Goal: Information Seeking & Learning: Learn about a topic

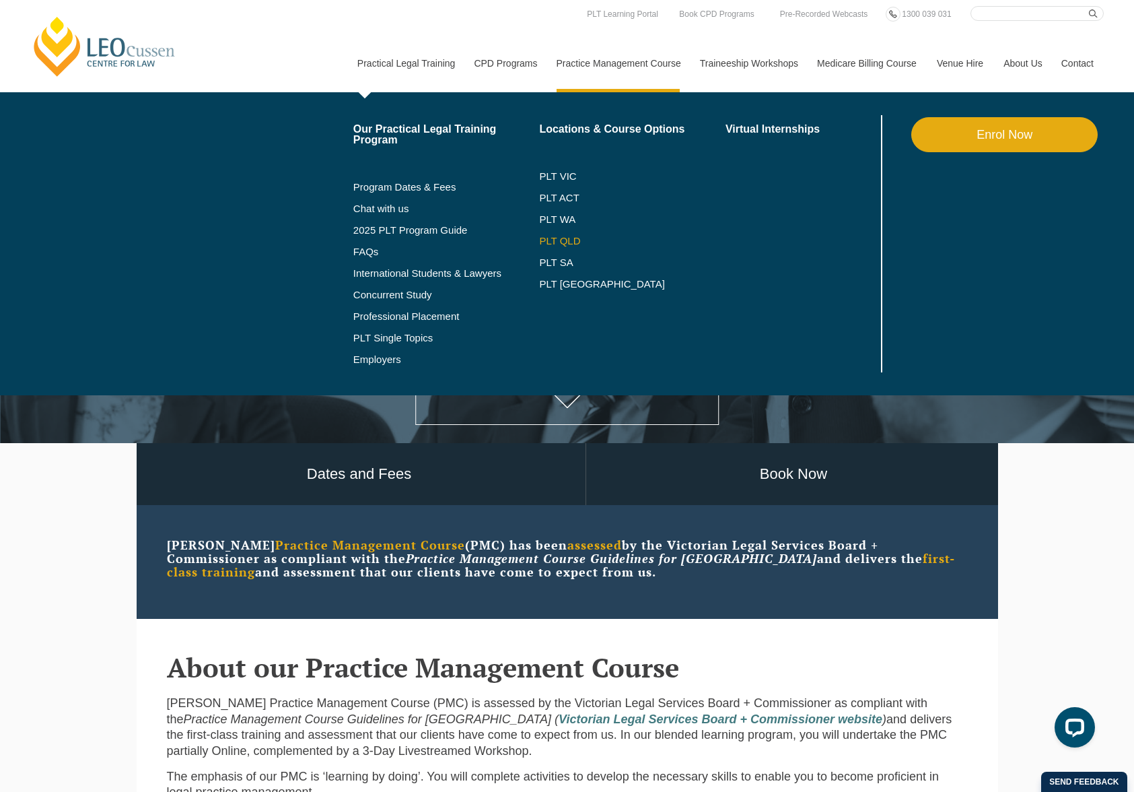
click at [555, 243] on link "PLT QLD" at bounding box center [632, 241] width 186 height 11
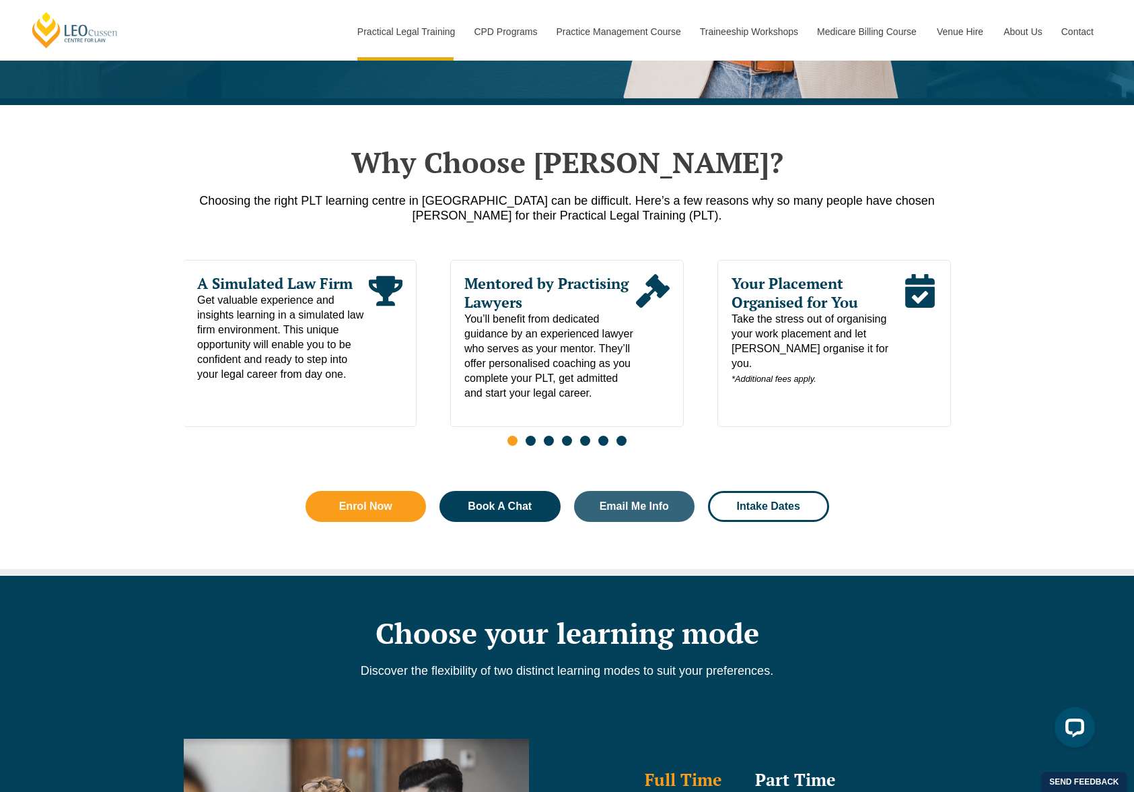
scroll to position [576, 0]
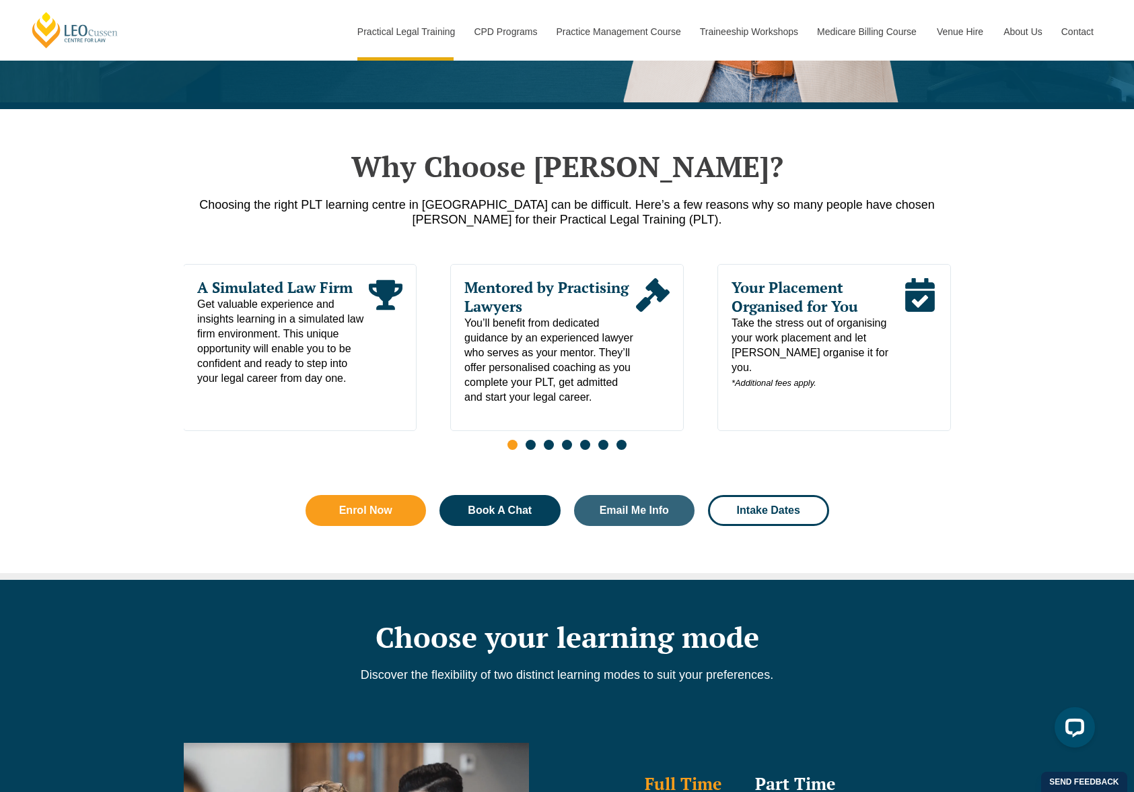
click at [529, 450] on span "Go to slide 2" at bounding box center [531, 445] width 10 height 10
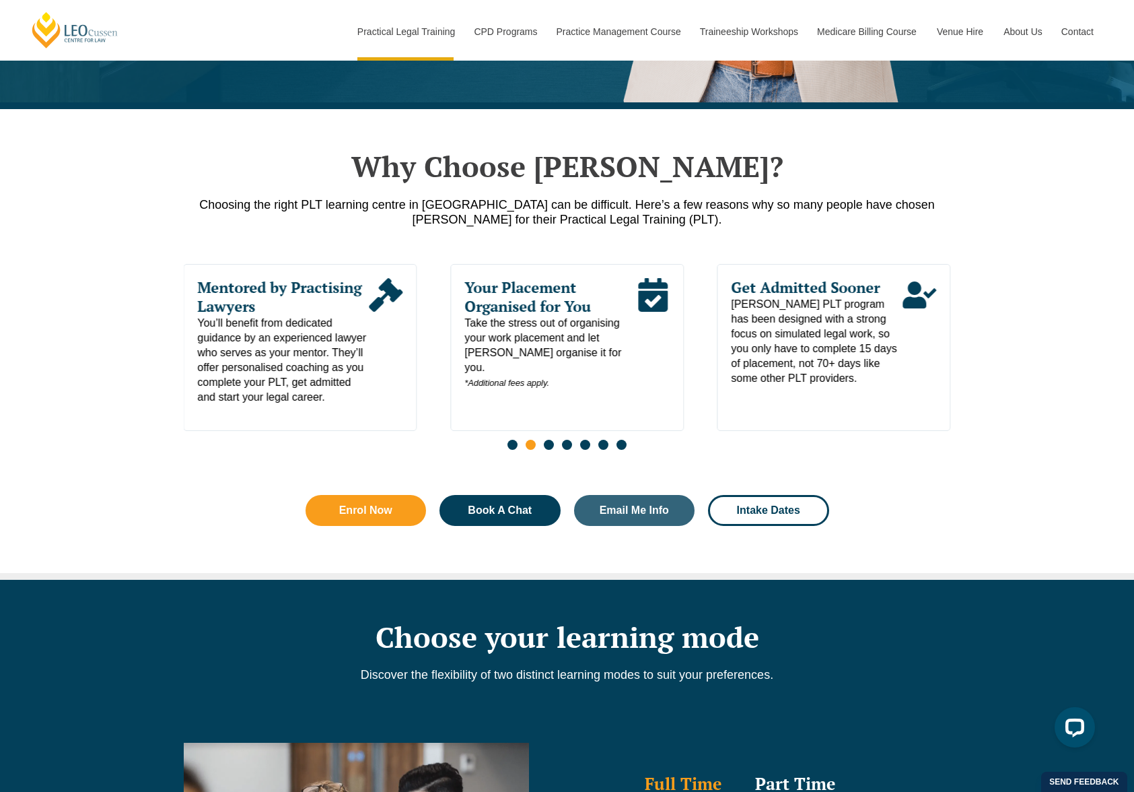
click at [549, 450] on span "Go to slide 3" at bounding box center [549, 445] width 10 height 10
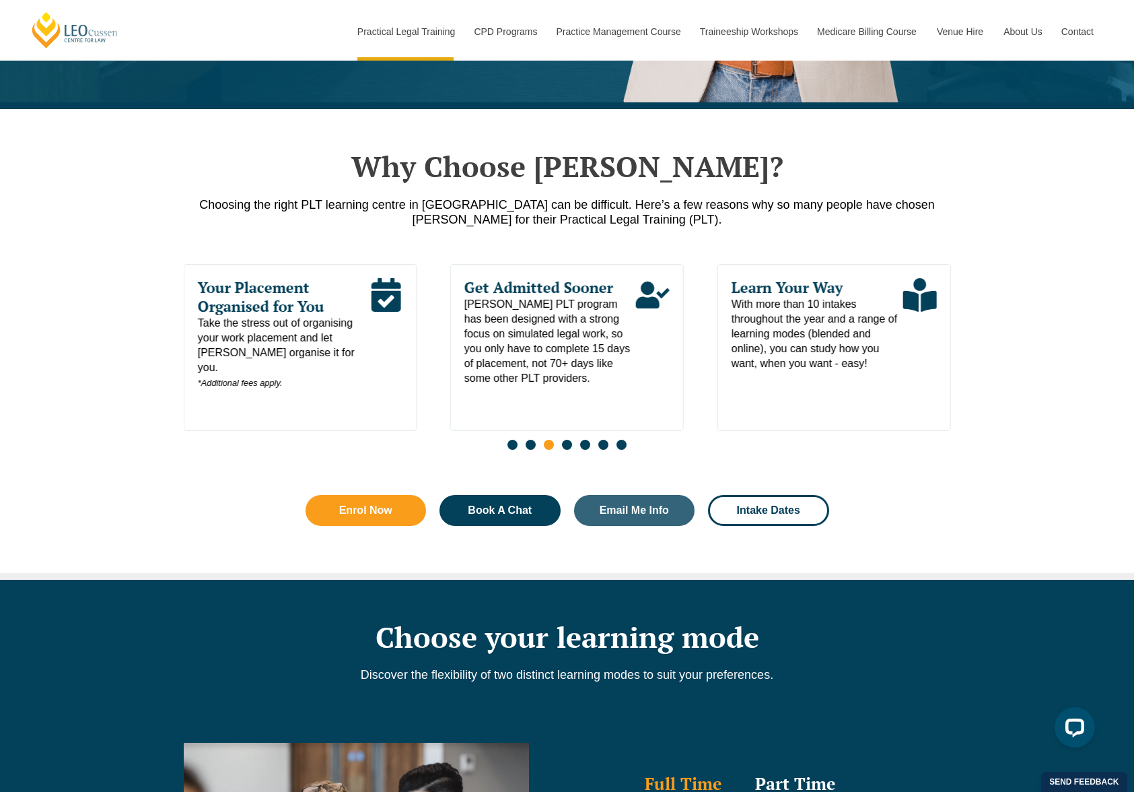
click at [569, 450] on span "Go to slide 4" at bounding box center [567, 445] width 10 height 10
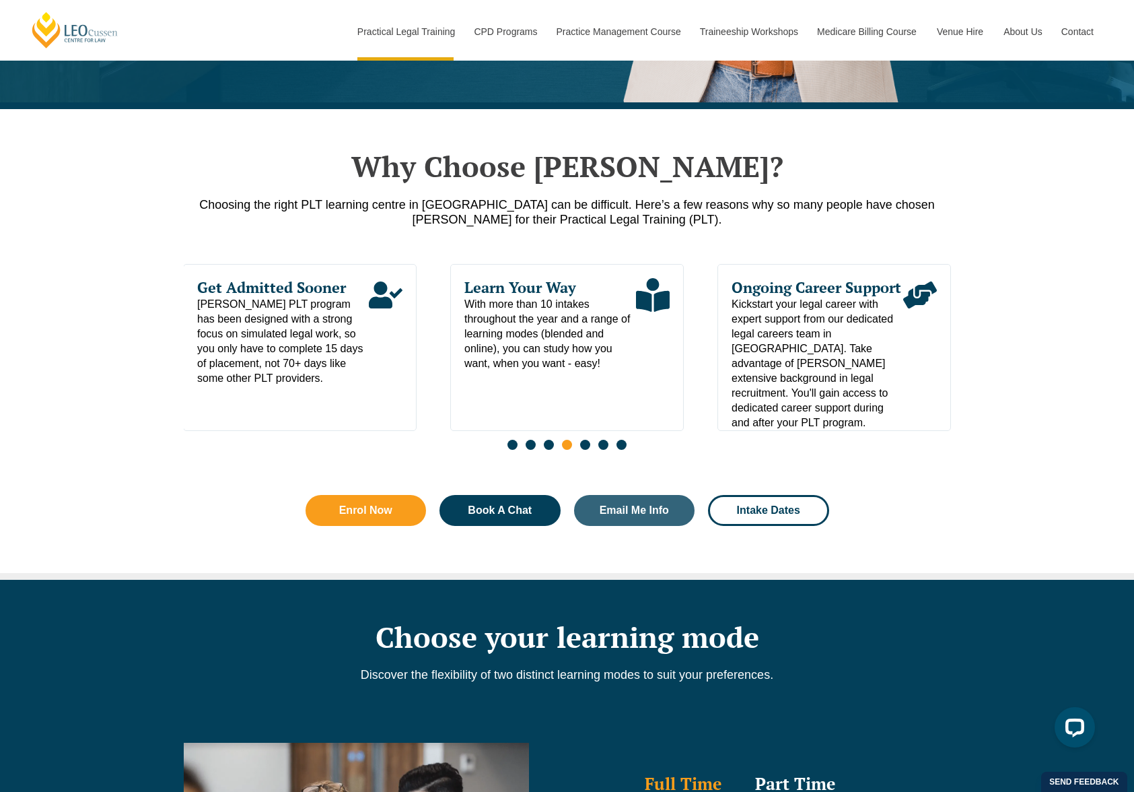
click at [584, 450] on span "Go to slide 5" at bounding box center [585, 445] width 10 height 10
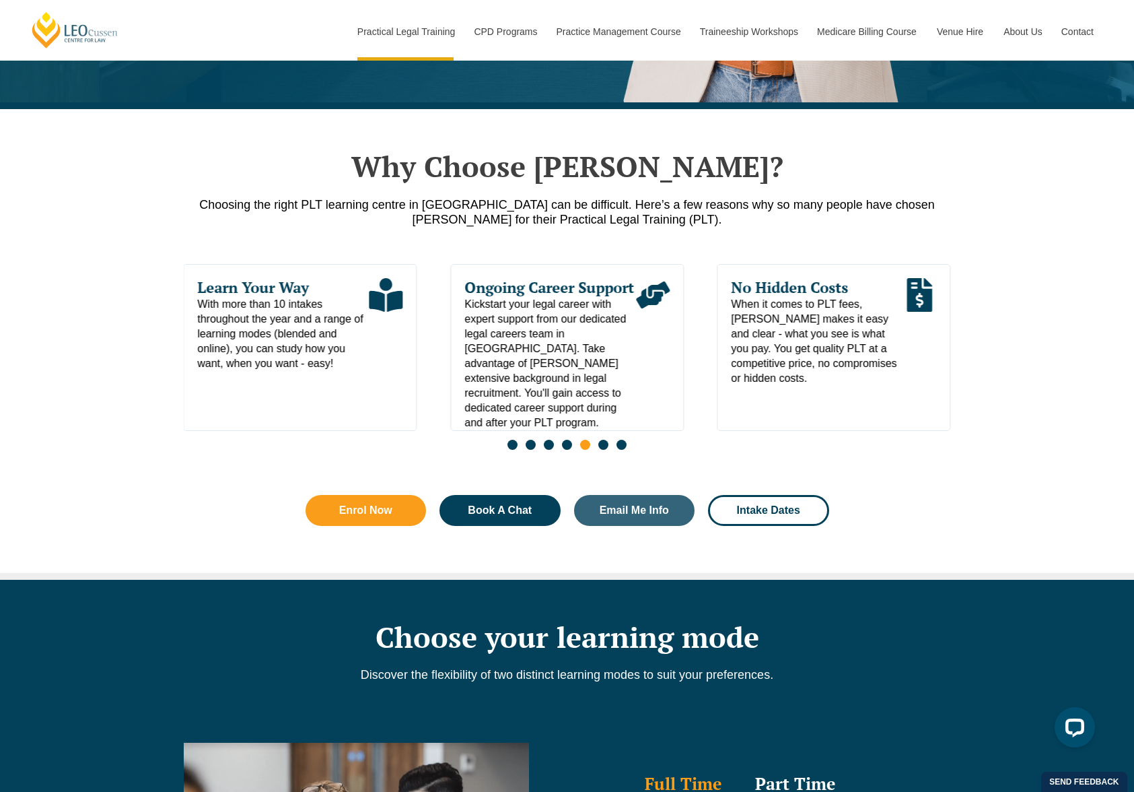
click at [603, 450] on span "Go to slide 6" at bounding box center [604, 445] width 10 height 10
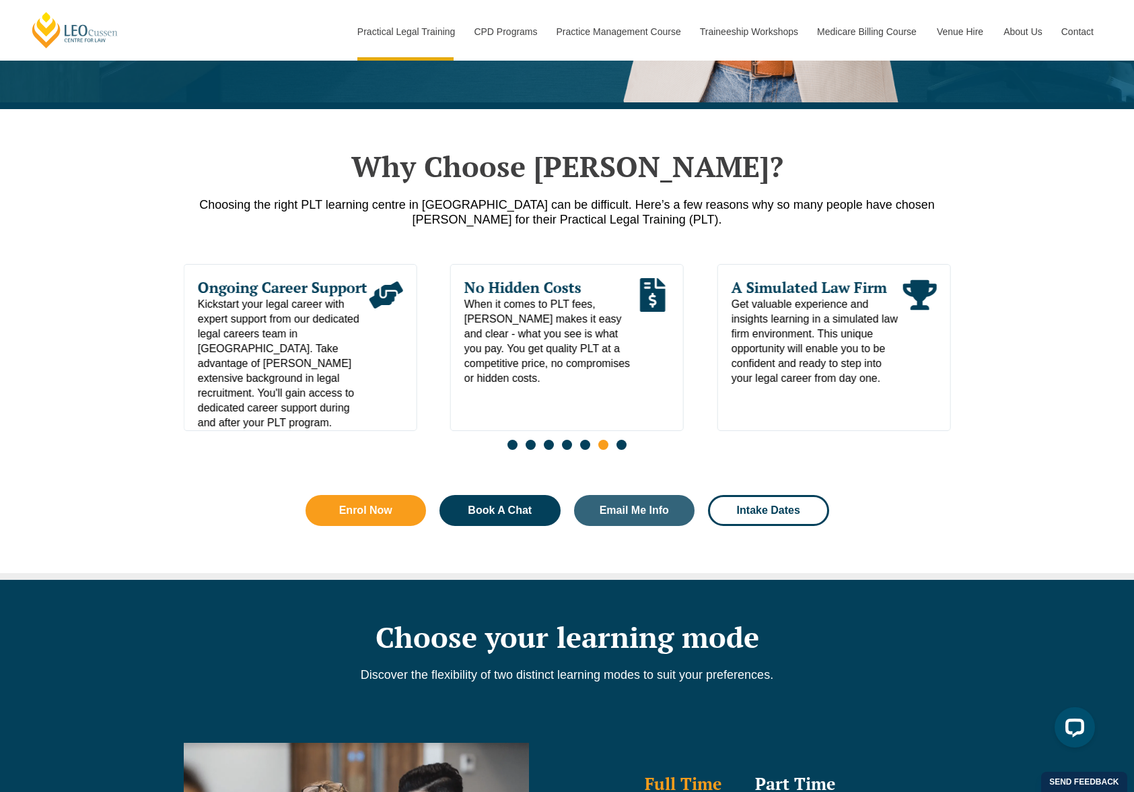
click at [622, 449] on span "Go to slide 7" at bounding box center [622, 445] width 10 height 10
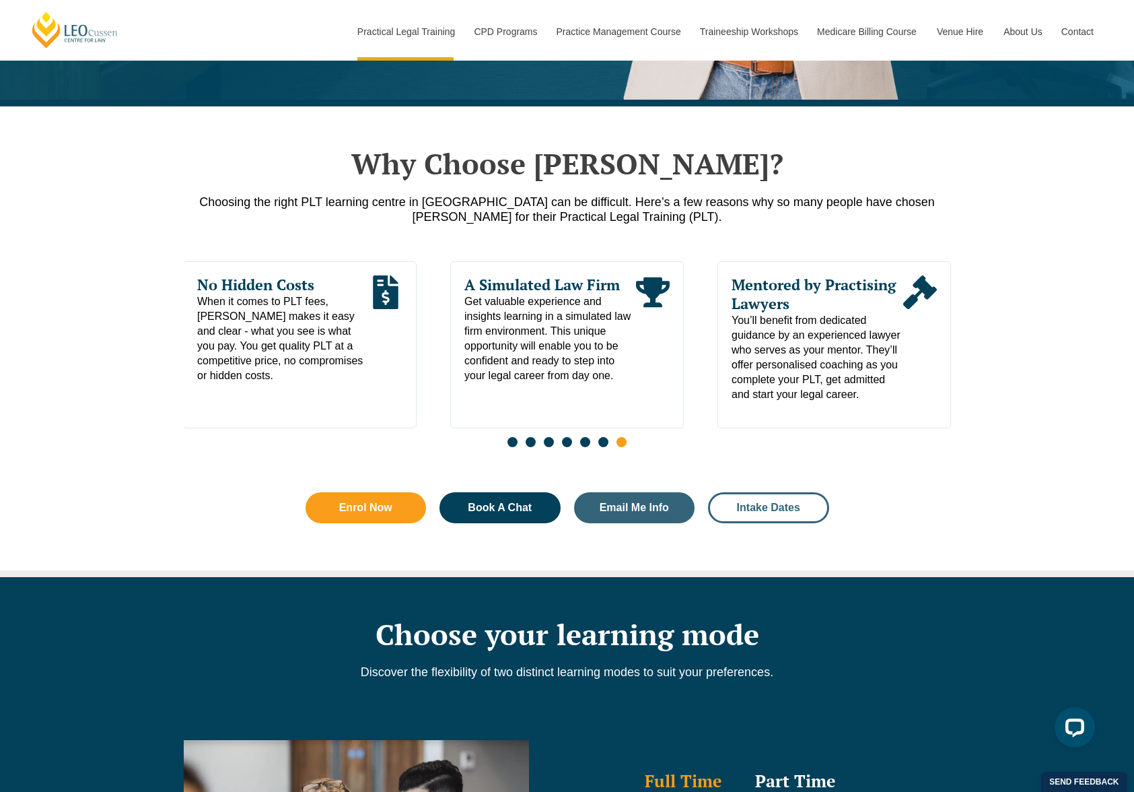
click at [772, 518] on link "Intake Dates" at bounding box center [768, 507] width 121 height 31
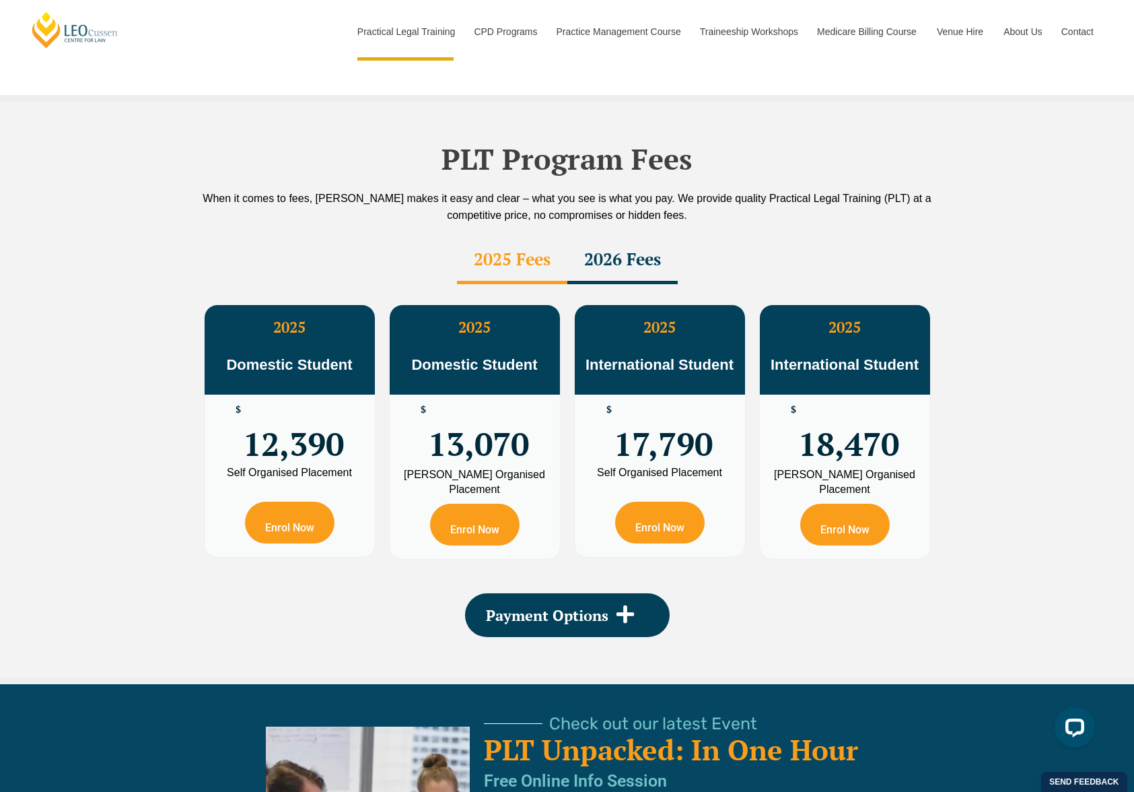
scroll to position [2301, 0]
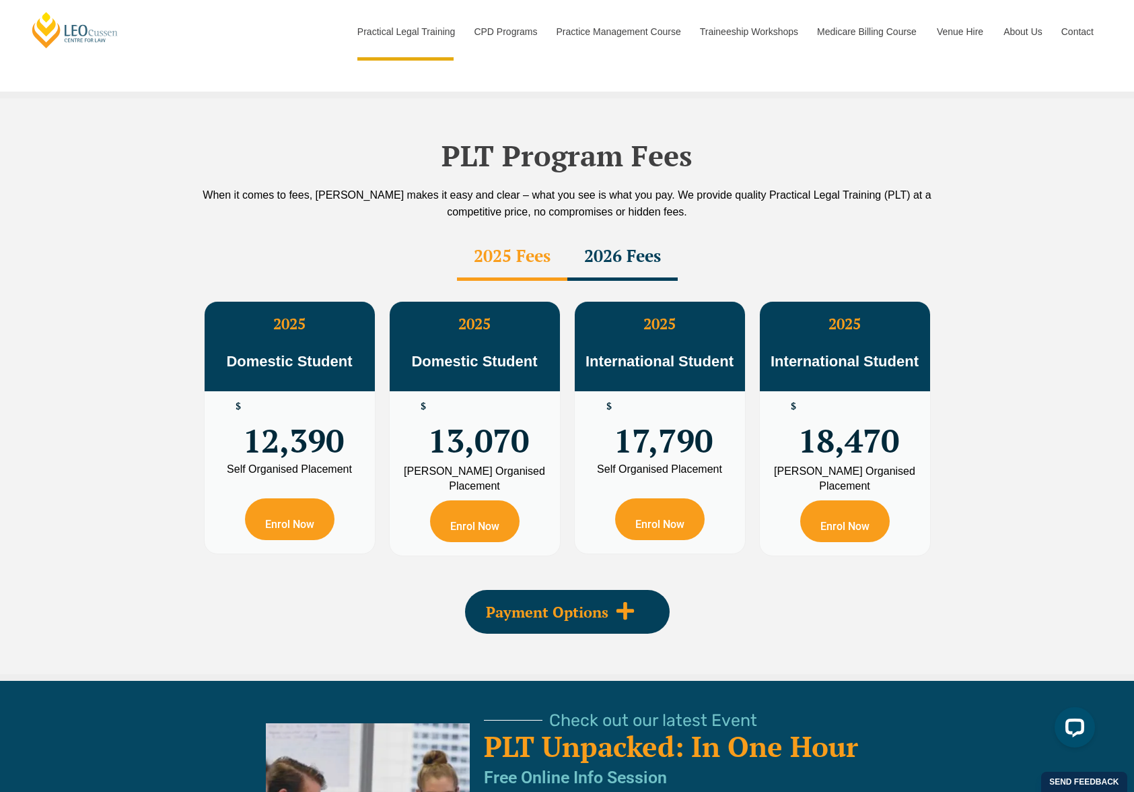
click at [632, 601] on icon at bounding box center [625, 611] width 20 height 20
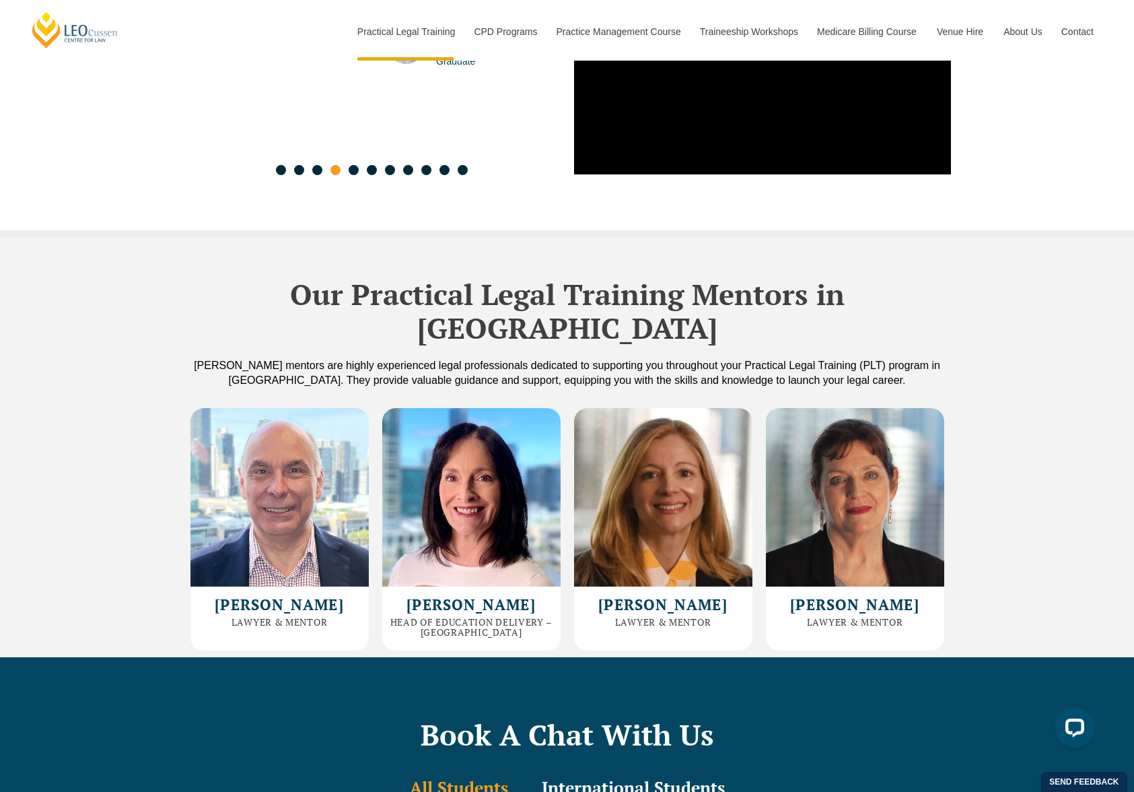
scroll to position [3734, 0]
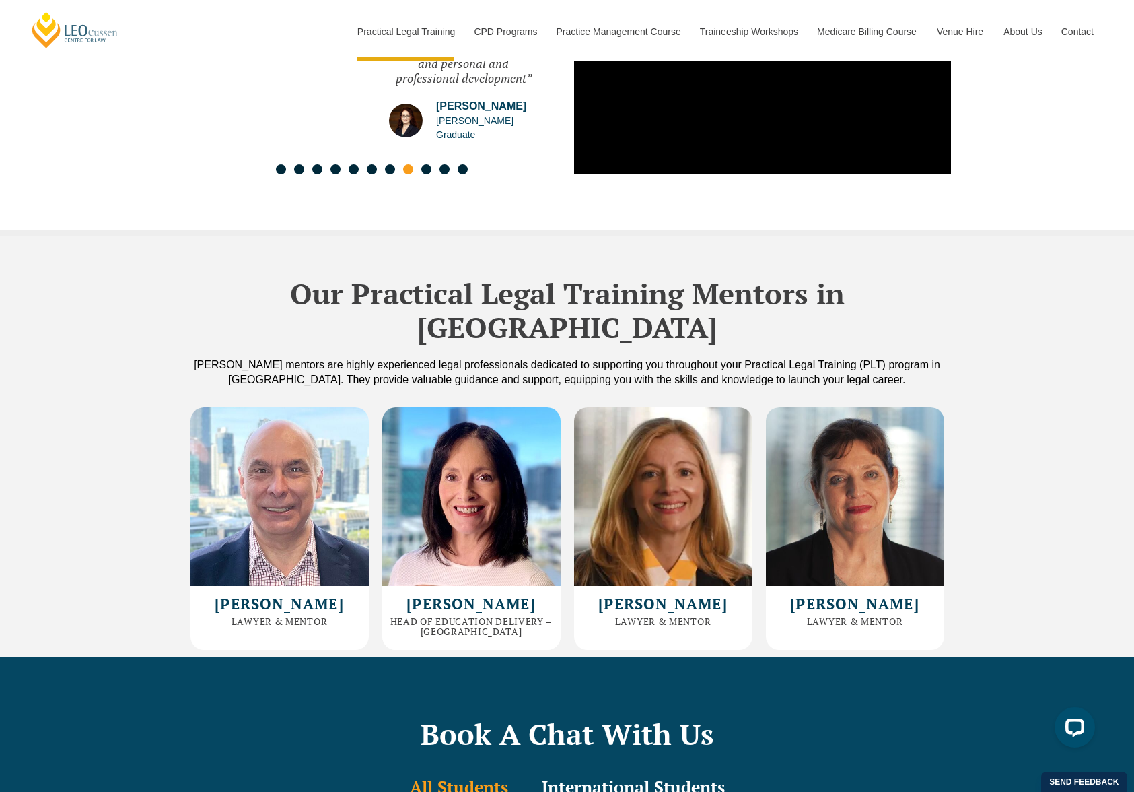
click at [984, 415] on div "Our Practical Legal Training Mentors in Queensland Leo Cussen’s mentors are hig…" at bounding box center [567, 446] width 1134 height 421
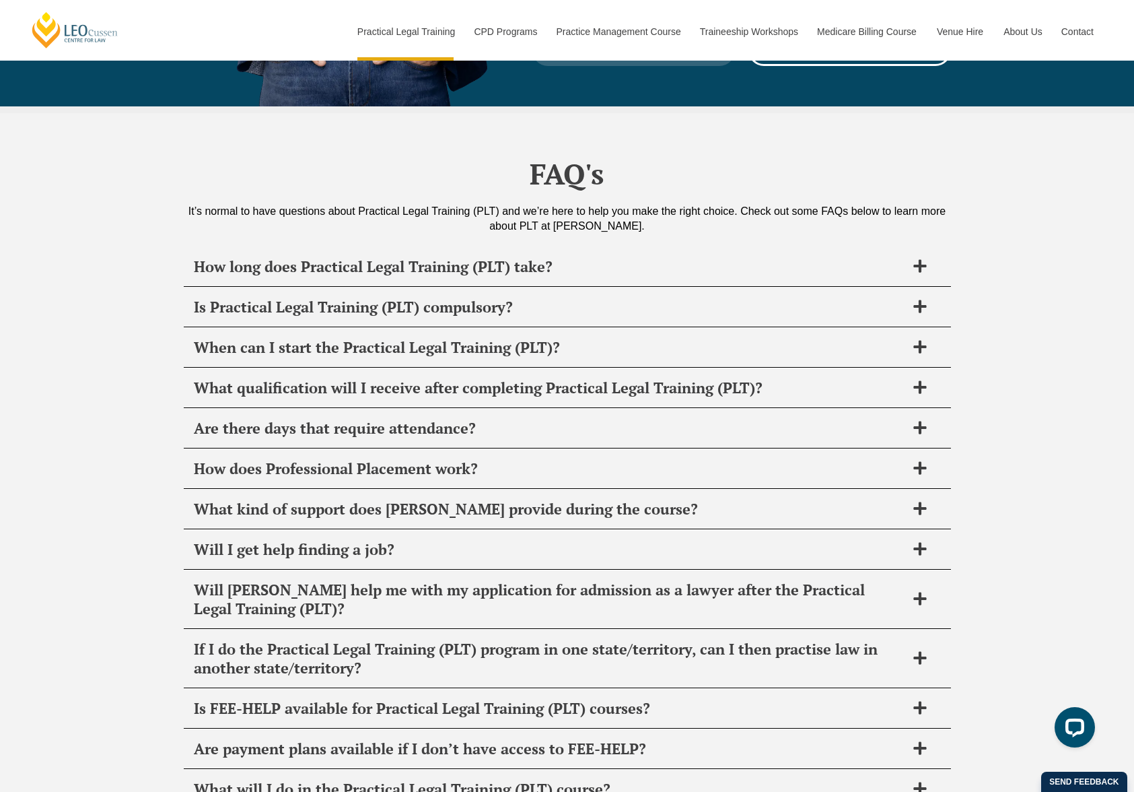
scroll to position [6594, 0]
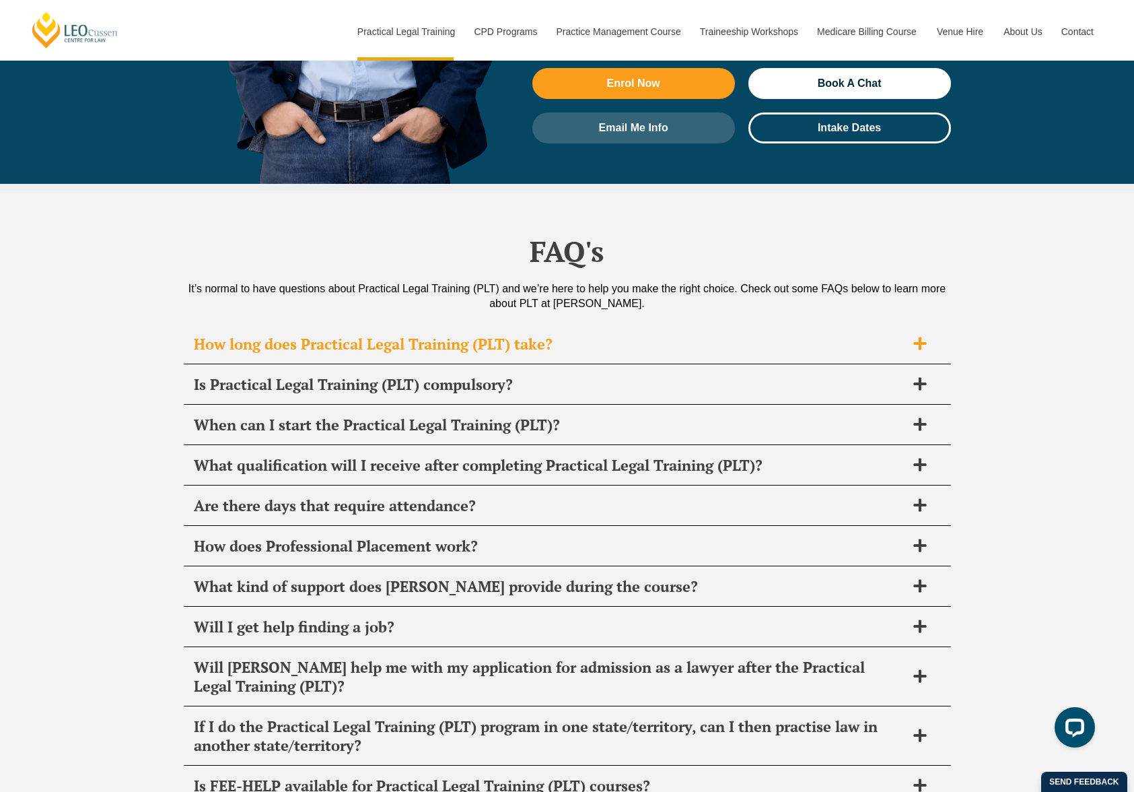
click at [920, 337] on icon at bounding box center [920, 343] width 13 height 13
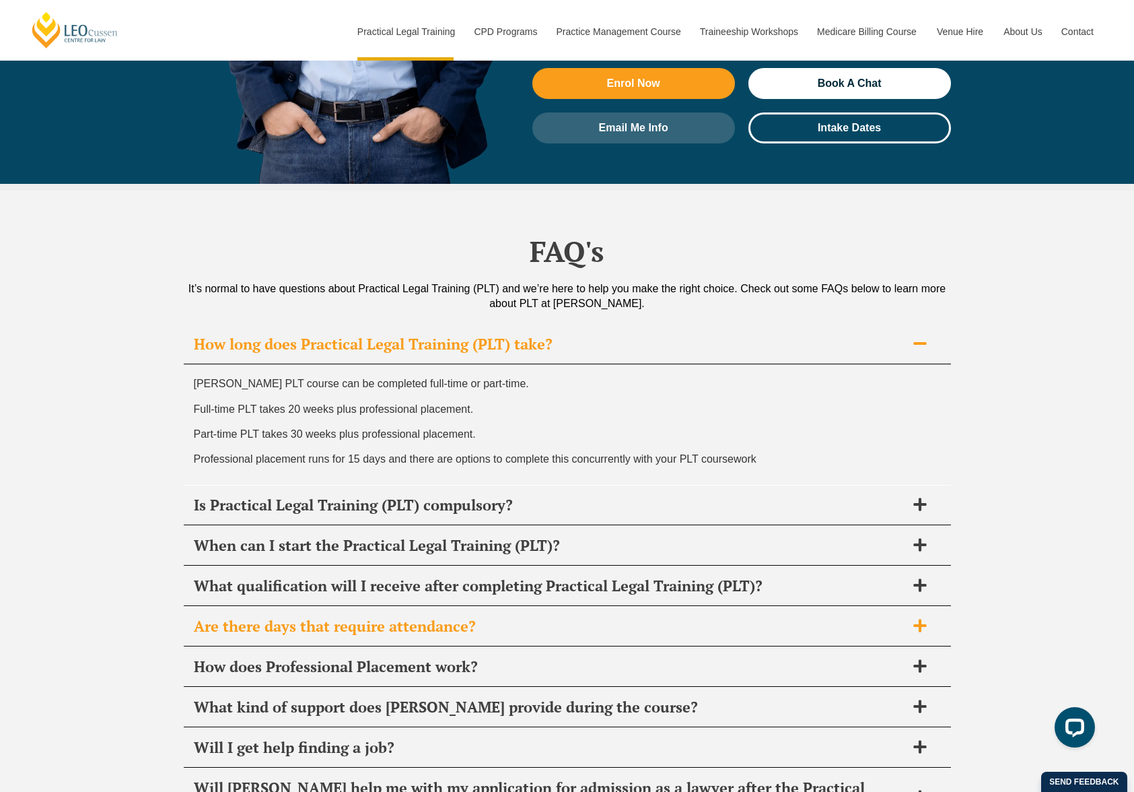
click at [923, 618] on icon at bounding box center [920, 625] width 15 height 15
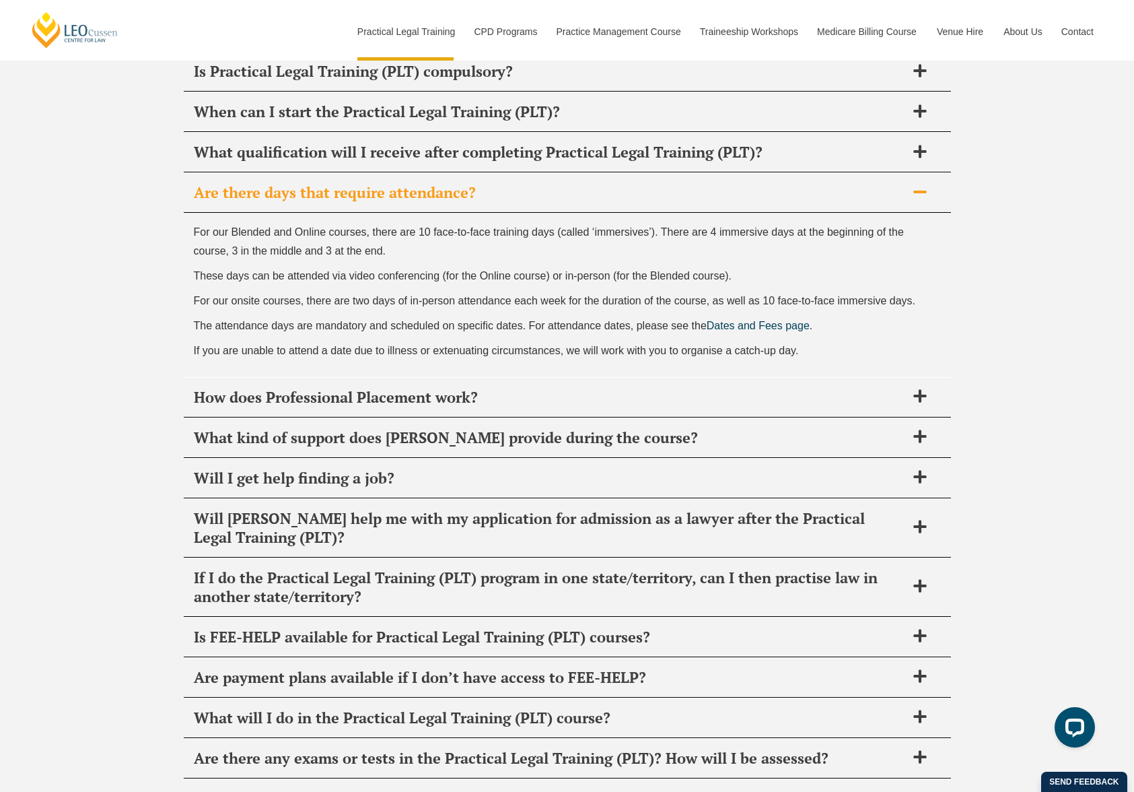
scroll to position [6906, 0]
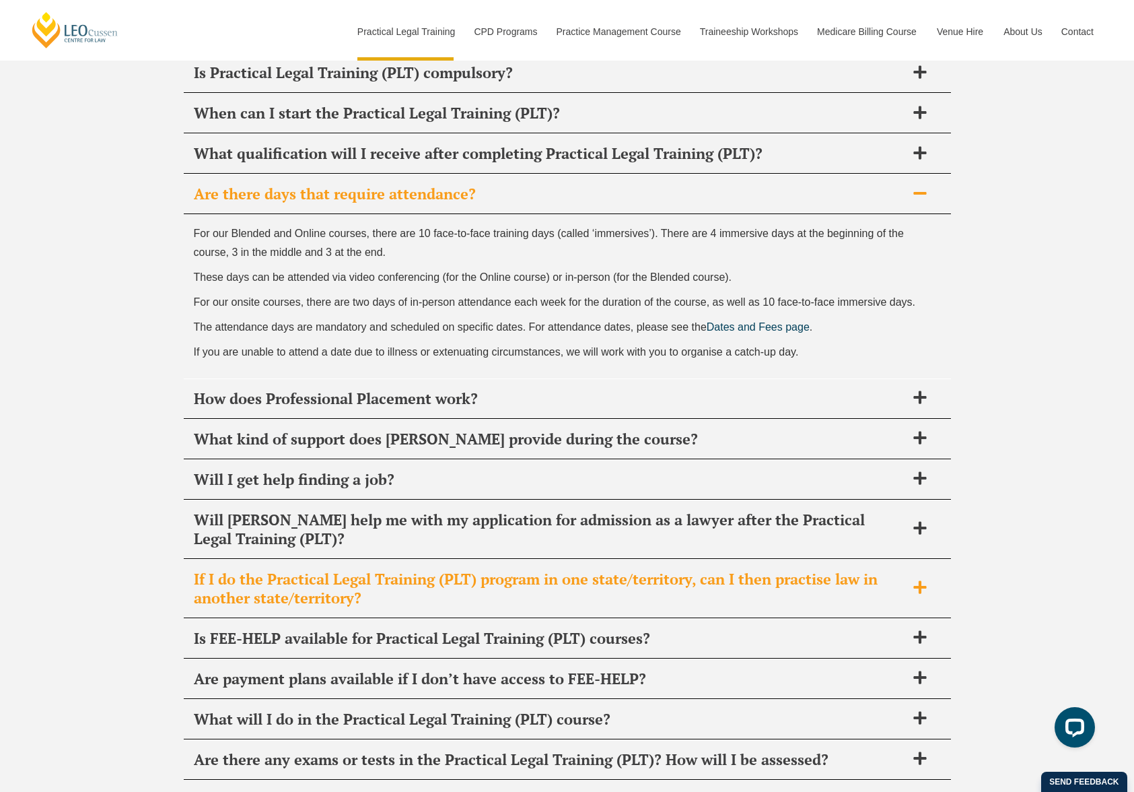
click at [920, 580] on icon at bounding box center [920, 586] width 13 height 13
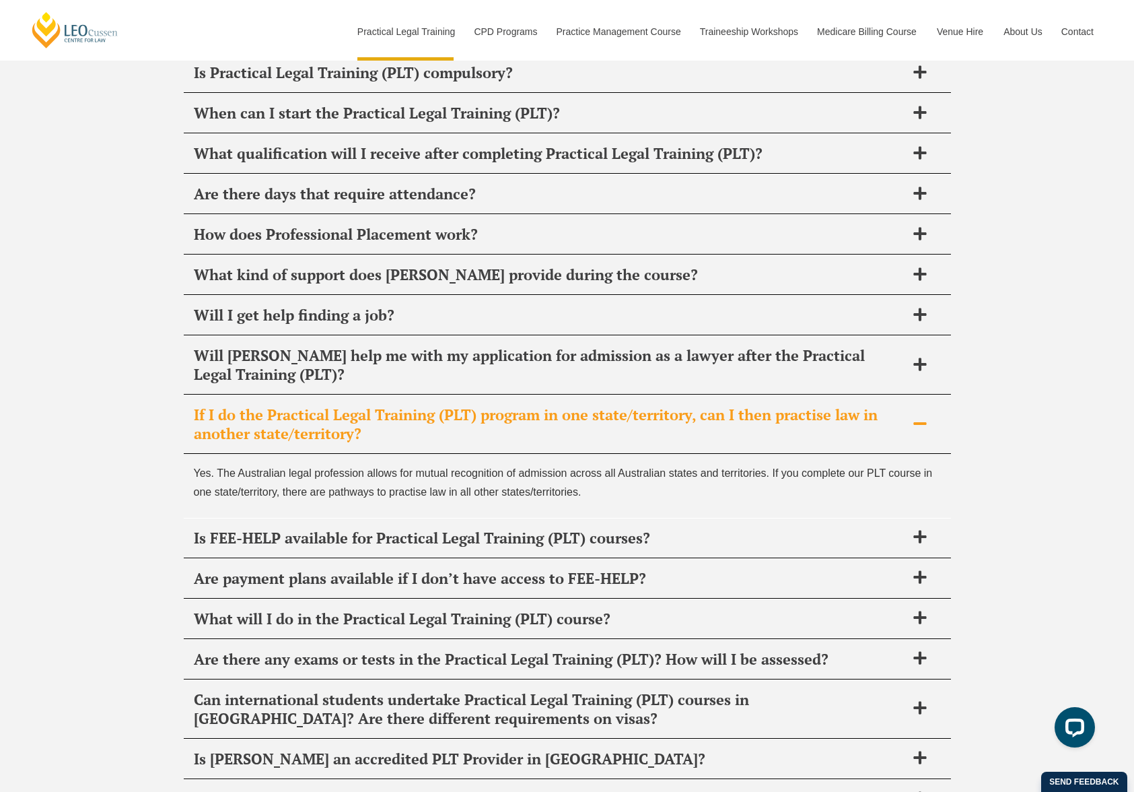
click at [853, 454] on div "Yes. The Australian legal profession allows for mutual recognition of admission…" at bounding box center [568, 485] width 768 height 63
click at [926, 750] on icon at bounding box center [920, 757] width 15 height 15
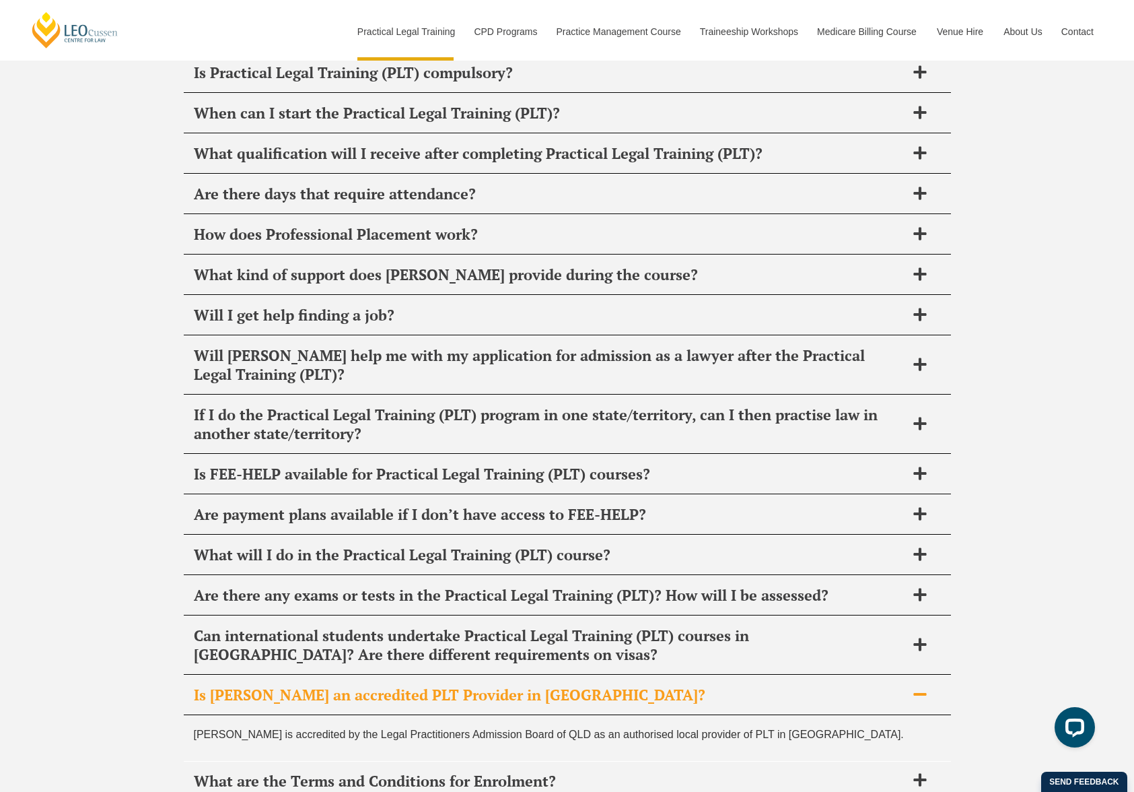
click at [970, 592] on div "FAQ's It’s normal to have questions about Practical Legal Training (PLT) and we…" at bounding box center [567, 408] width 1134 height 1059
click at [922, 693] on icon at bounding box center [920, 694] width 13 height 3
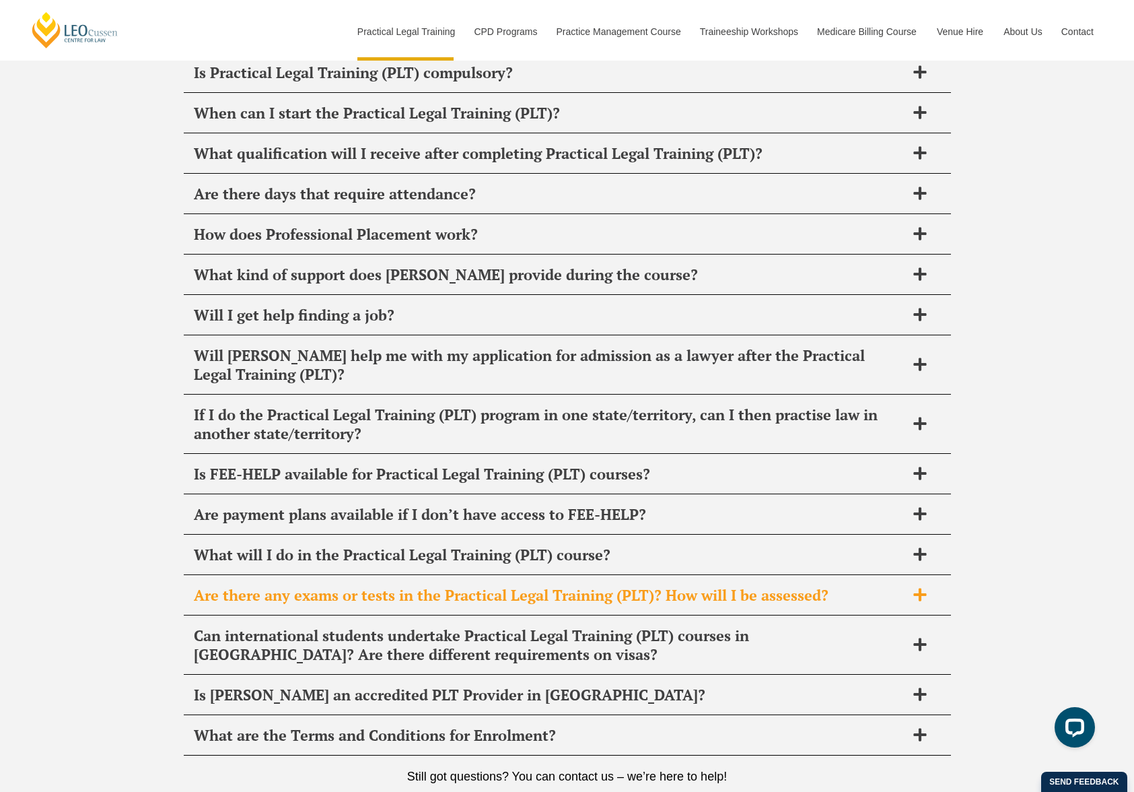
click at [918, 588] on icon at bounding box center [920, 594] width 13 height 13
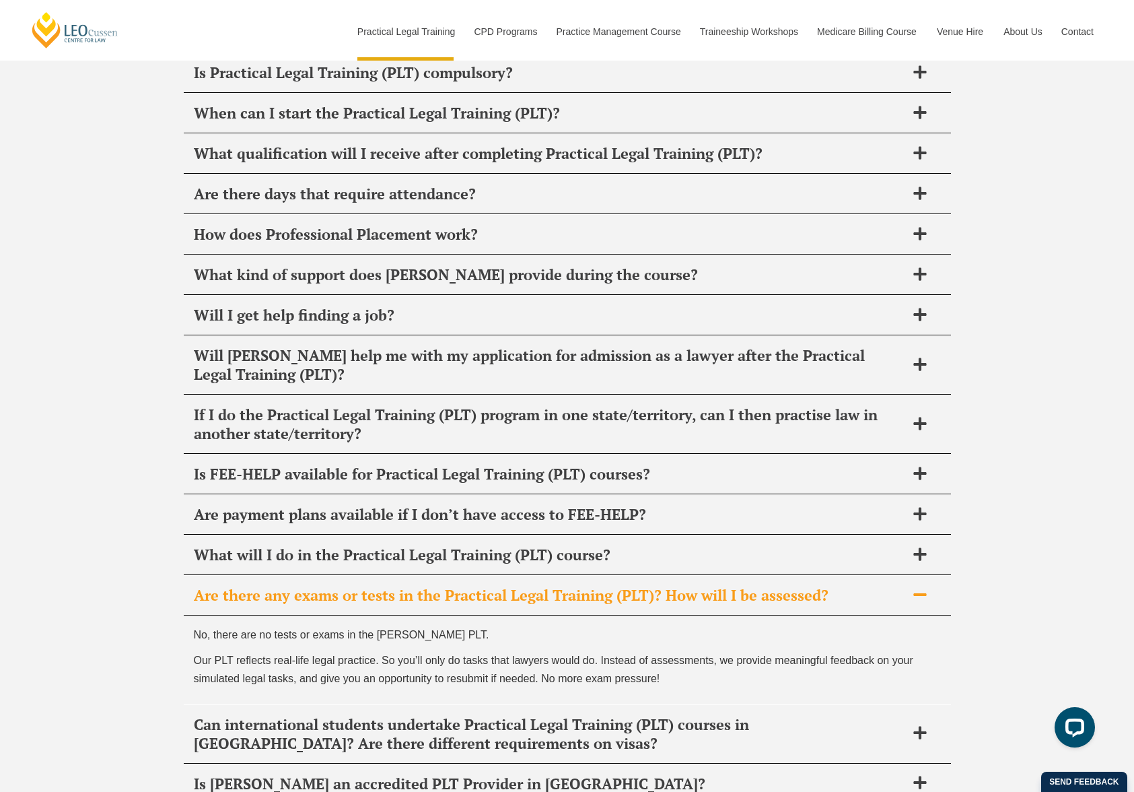
click at [922, 587] on icon at bounding box center [920, 594] width 15 height 15
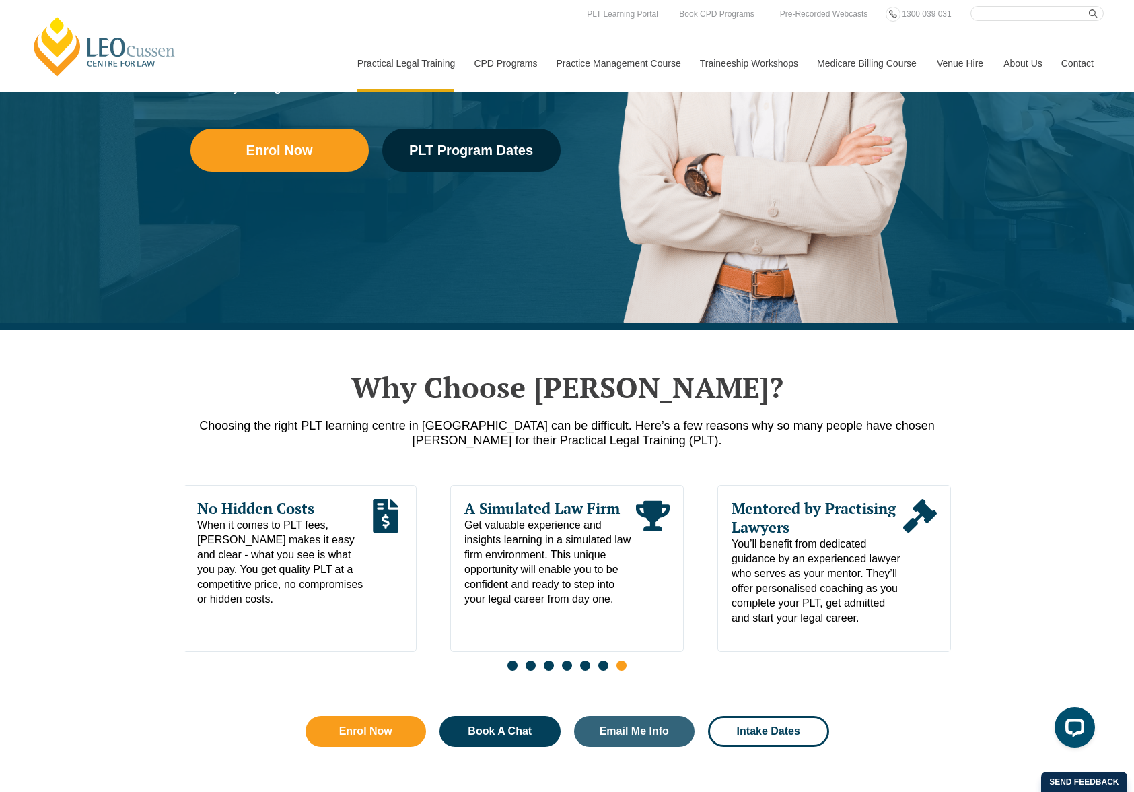
scroll to position [0, 0]
